Goal: Obtain resource: Download file/media

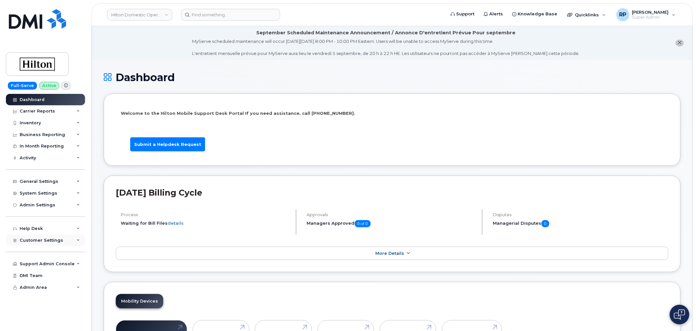
click at [52, 240] on span "Customer Settings" at bounding box center [42, 240] width 44 height 5
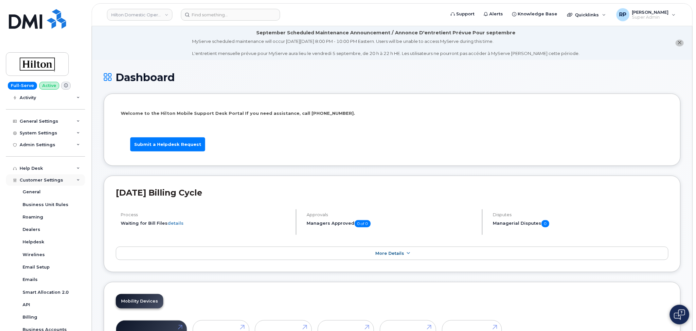
scroll to position [121, 0]
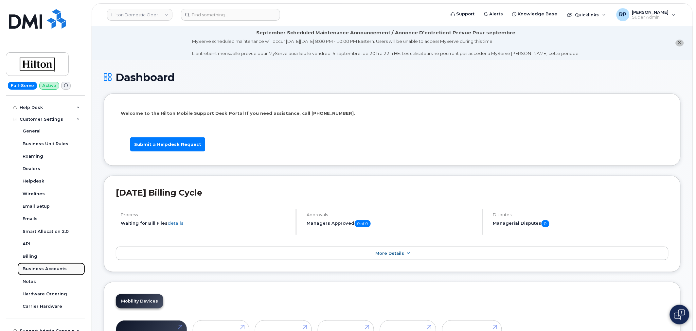
click at [51, 270] on div "Business Accounts" at bounding box center [45, 269] width 44 height 6
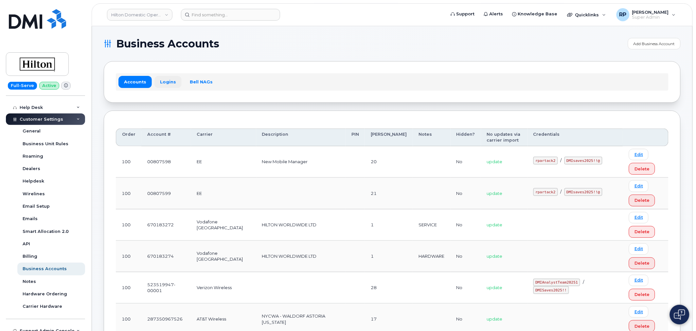
click at [164, 83] on link "Logins" at bounding box center [167, 82] width 27 height 12
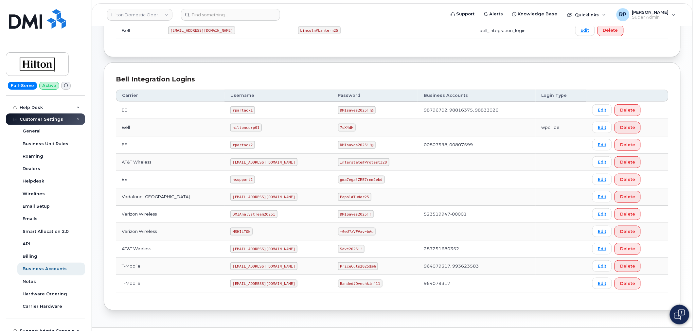
scroll to position [121, 0]
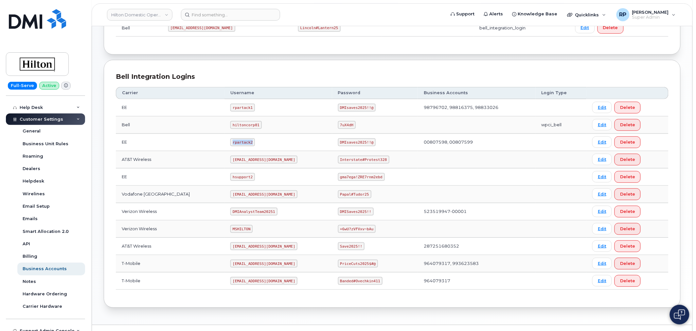
drag, startPoint x: 221, startPoint y: 144, endPoint x: 243, endPoint y: 143, distance: 22.0
click at [243, 143] on code "rpartack2" at bounding box center [242, 142] width 25 height 8
copy code "rpartack2"
click at [200, 14] on input at bounding box center [230, 15] width 99 height 12
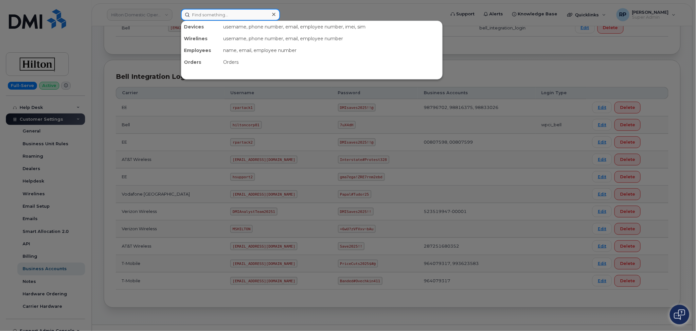
paste input "5716617384"
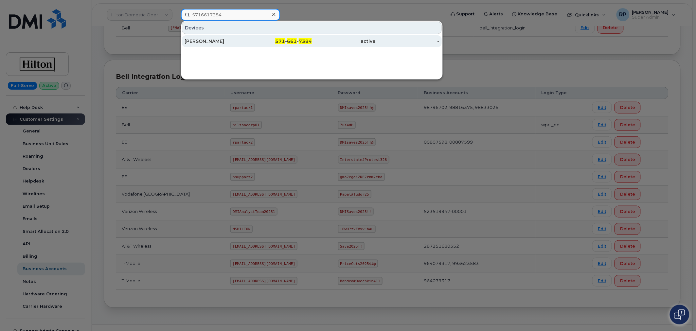
type input "5716617384"
click at [223, 41] on div "[PERSON_NAME]" at bounding box center [216, 41] width 64 height 7
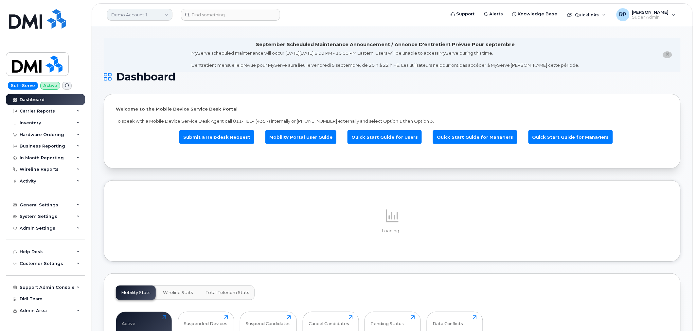
click at [141, 18] on link "Demo Account 1" at bounding box center [139, 15] width 65 height 12
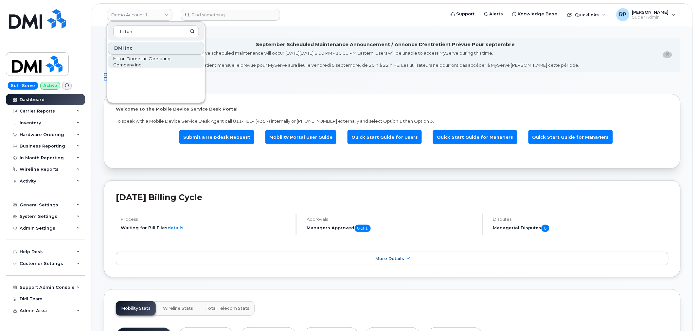
type input "hilton"
click at [137, 61] on span "Hilton Domestic Operating Company Inc" at bounding box center [150, 62] width 75 height 13
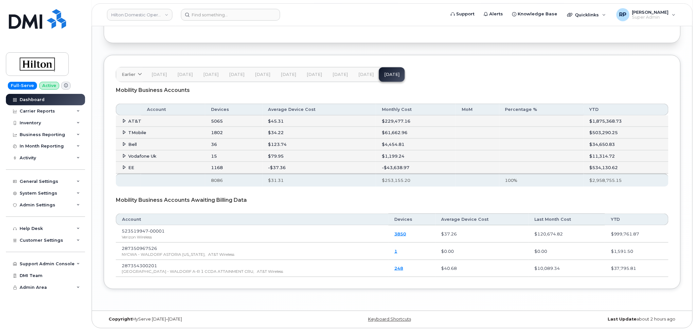
scroll to position [1068, 0]
click at [227, 16] on input at bounding box center [230, 15] width 99 height 12
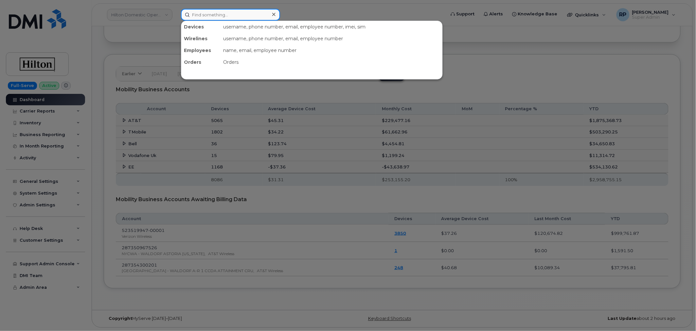
paste input "Lokvardhan Rathore"
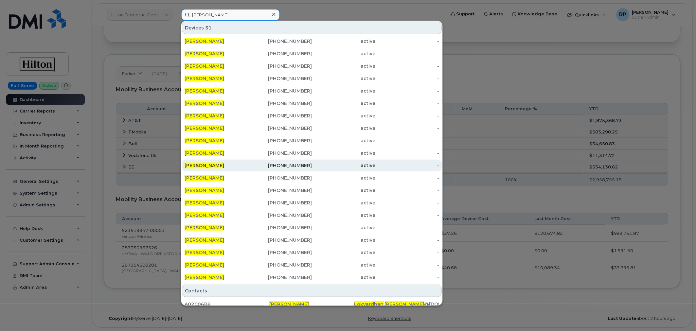
scroll to position [5, 0]
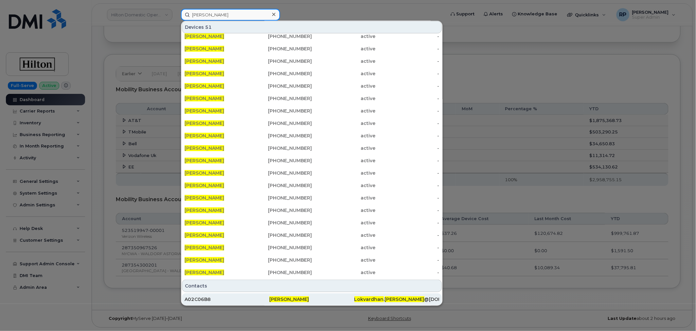
type input "Lokvardhan Rathore"
click at [372, 301] on span "Lokvardhan" at bounding box center [368, 299] width 29 height 6
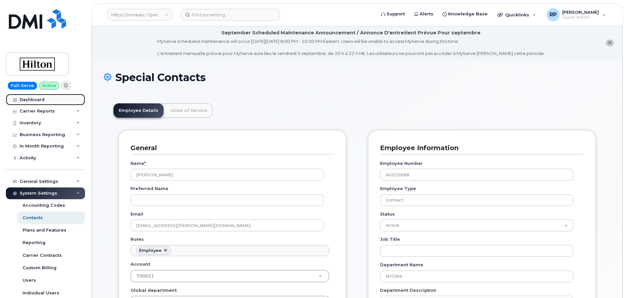
click at [35, 100] on div "Dashboard" at bounding box center [32, 99] width 25 height 5
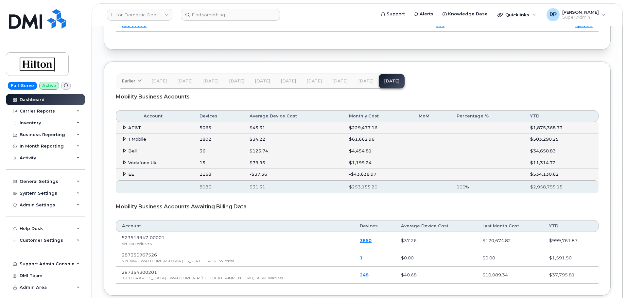
scroll to position [1099, 0]
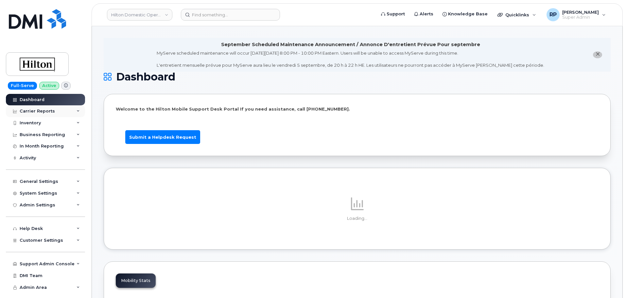
click at [67, 110] on div "Carrier Reports" at bounding box center [45, 111] width 79 height 12
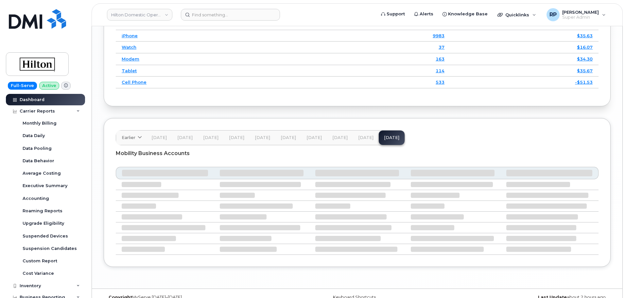
scroll to position [1013, 0]
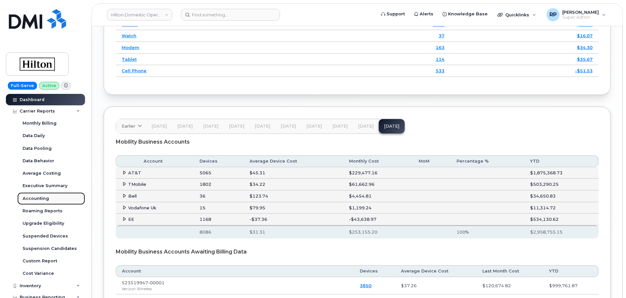
click at [45, 197] on div "Accounting" at bounding box center [36, 199] width 26 height 6
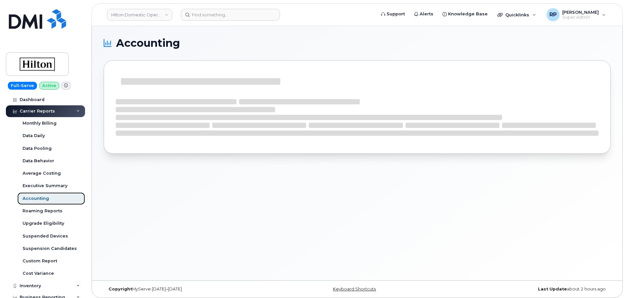
scroll to position [109, 0]
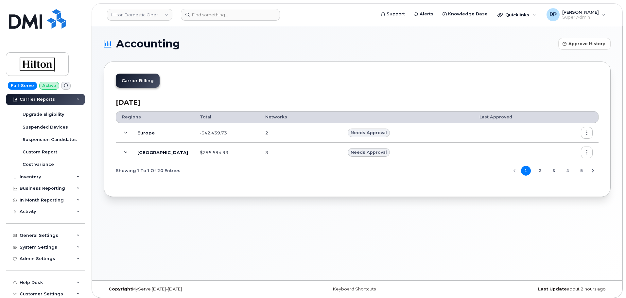
click at [126, 153] on icon at bounding box center [126, 153] width 4 height 4
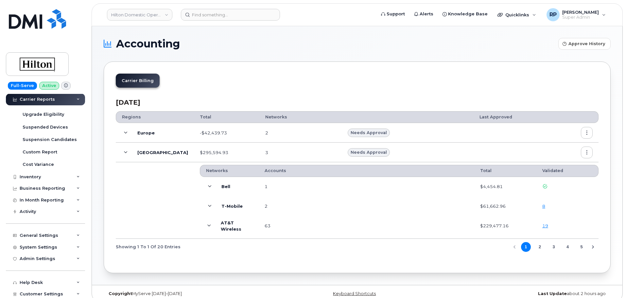
click at [546, 224] on link "19" at bounding box center [545, 225] width 6 height 5
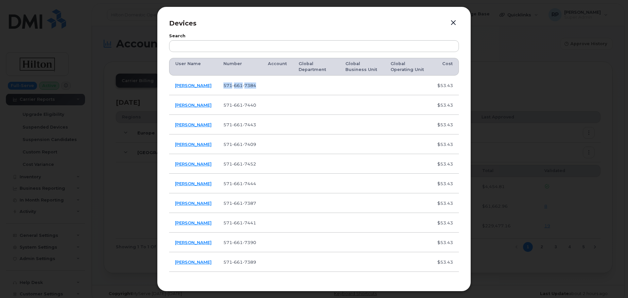
drag, startPoint x: 254, startPoint y: 88, endPoint x: 222, endPoint y: 89, distance: 31.4
click at [222, 89] on tr "Ankita Sharma 571 661 7384 $53.43" at bounding box center [314, 86] width 290 height 20
copy tr "571 661 7384"
drag, startPoint x: 256, startPoint y: 108, endPoint x: 219, endPoint y: 109, distance: 37.3
click at [219, 109] on tr "Rebecca Zeballos 571 661 7440 $53.43" at bounding box center [314, 105] width 290 height 20
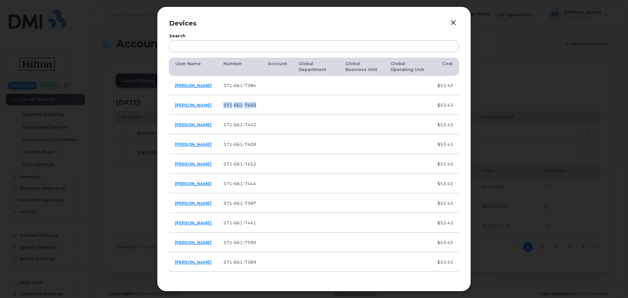
copy tr "571 661 7440"
click at [453, 22] on button "button" at bounding box center [453, 22] width 10 height 9
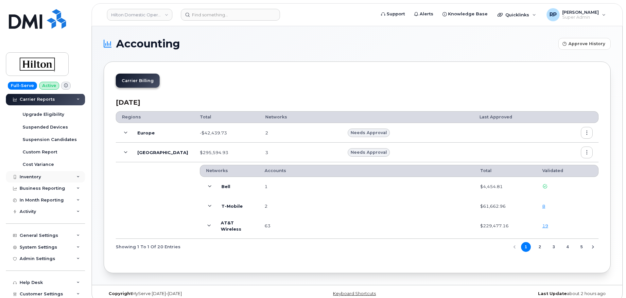
click at [36, 177] on div "Inventory" at bounding box center [30, 176] width 21 height 5
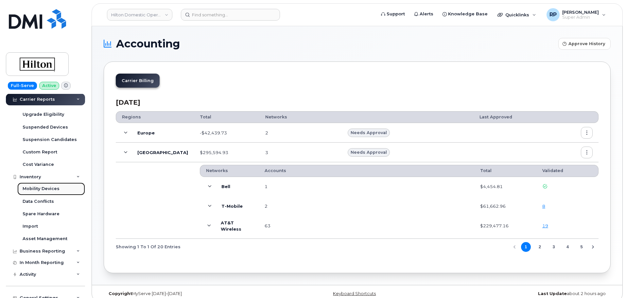
click at [41, 185] on link "Mobility Devices" at bounding box center [51, 189] width 68 height 12
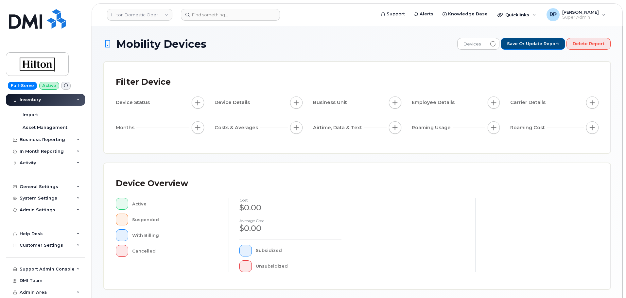
scroll to position [58, 0]
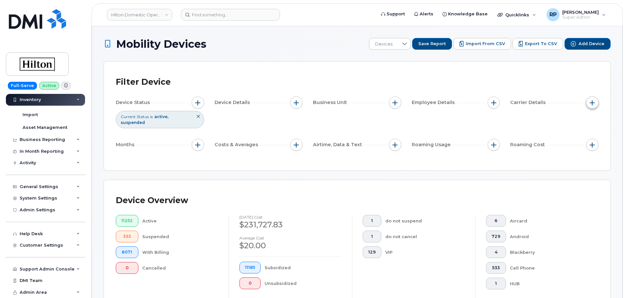
click at [595, 104] on button "button" at bounding box center [592, 102] width 12 height 12
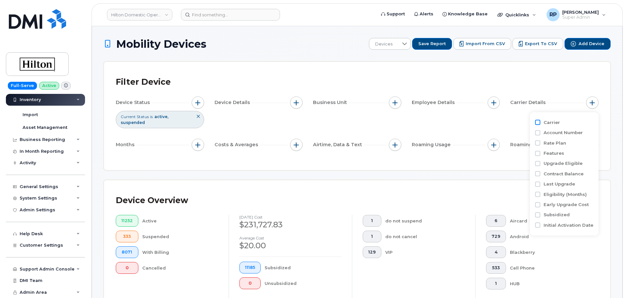
click at [539, 124] on input "Carrier" at bounding box center [537, 122] width 5 height 5
checkbox input "true"
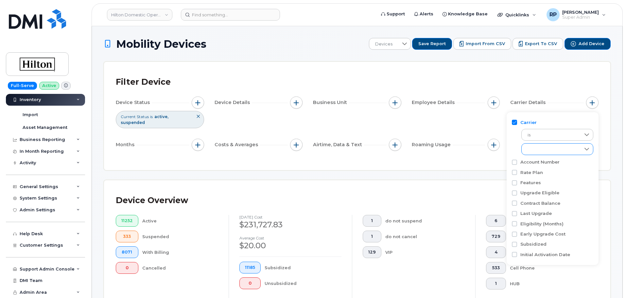
click at [546, 150] on div "empty" at bounding box center [551, 149] width 59 height 11
click at [530, 178] on input "AT&T Wireless" at bounding box center [529, 177] width 5 height 5
checkbox input "true"
click at [199, 103] on span "button" at bounding box center [197, 102] width 5 height 5
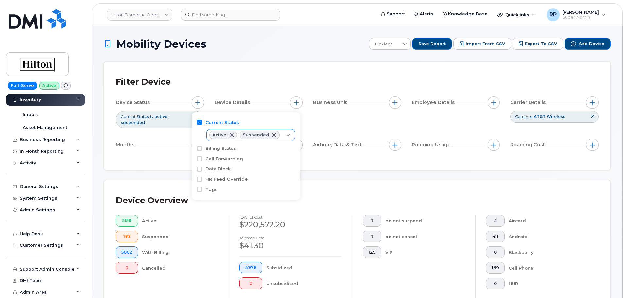
click at [282, 135] on div at bounding box center [288, 135] width 12 height 12
click at [213, 175] on input "Cancelled" at bounding box center [214, 172] width 5 height 5
checkbox input "true"
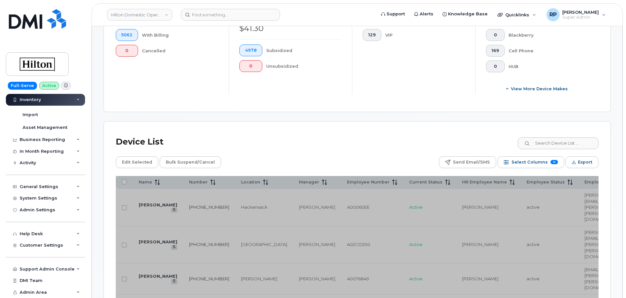
scroll to position [218, 0]
click at [582, 160] on span "Export" at bounding box center [585, 161] width 14 height 10
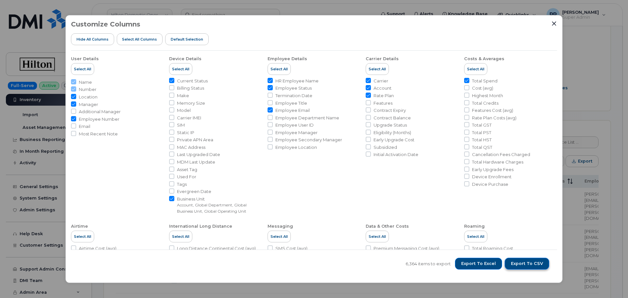
click at [528, 266] on span "Export to CSV" at bounding box center [527, 264] width 32 height 6
drag, startPoint x: 553, startPoint y: 24, endPoint x: 490, endPoint y: 28, distance: 63.3
click at [553, 24] on icon "Close" at bounding box center [553, 23] width 5 height 5
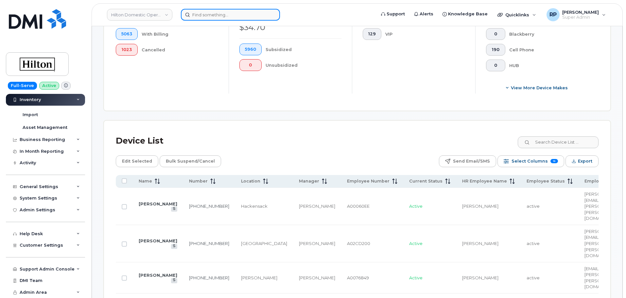
click at [224, 16] on input at bounding box center [230, 15] width 99 height 12
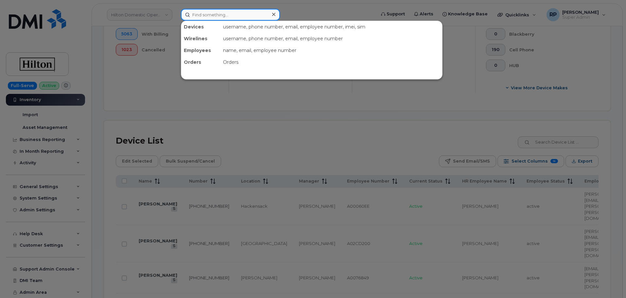
paste input "A029A99A"
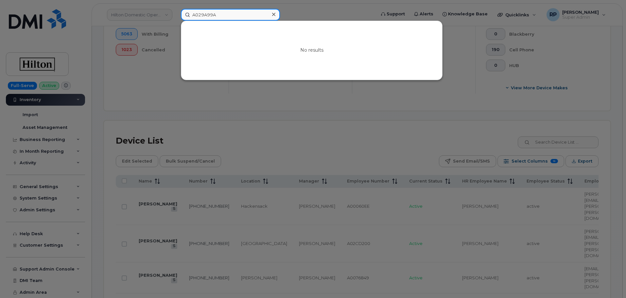
type input "A029A99A"
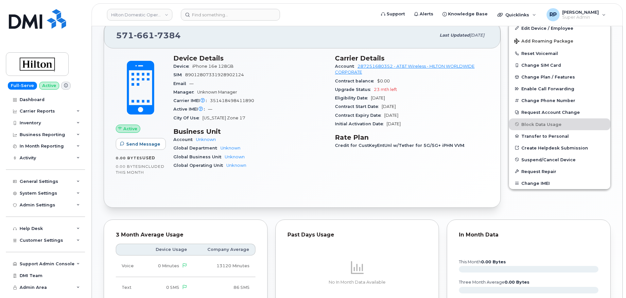
scroll to position [356, 0]
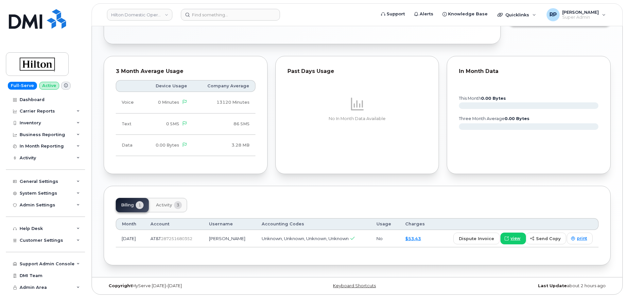
click at [165, 205] on span "Activity" at bounding box center [164, 204] width 16 height 5
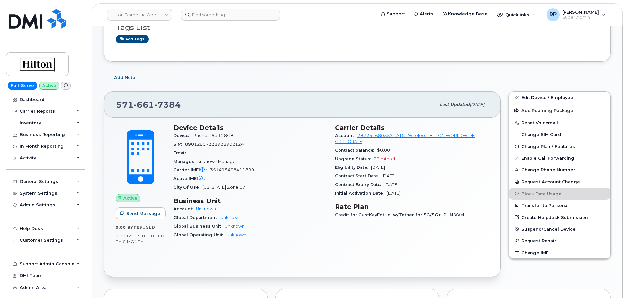
scroll to position [108, 0]
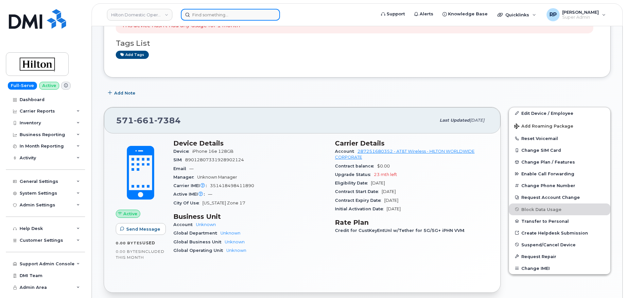
click at [200, 17] on input at bounding box center [230, 15] width 99 height 12
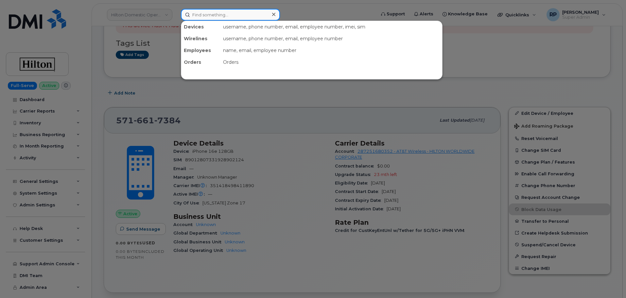
paste input "5716617440"
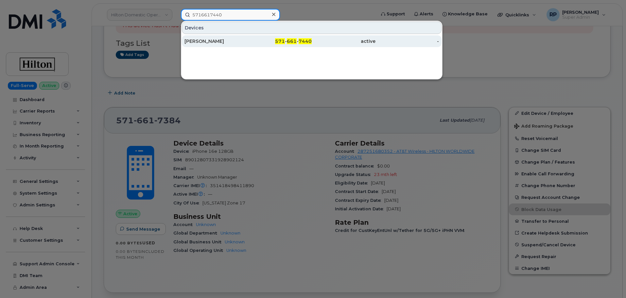
type input "5716617440"
click at [207, 41] on div "[PERSON_NAME]" at bounding box center [216, 41] width 64 height 7
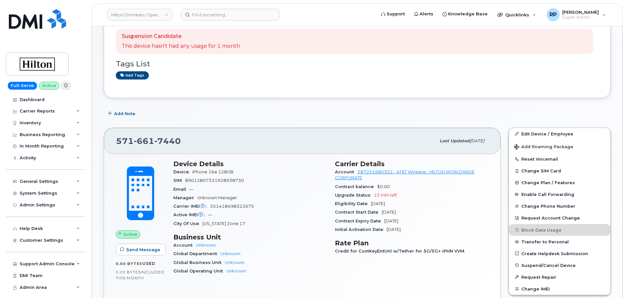
scroll to position [138, 0]
